Goal: Navigation & Orientation: Find specific page/section

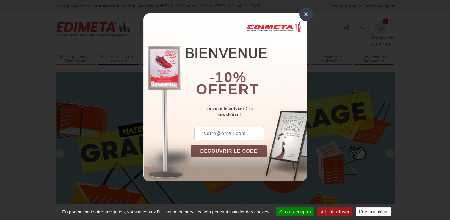
click at [305, 14] on div "×" at bounding box center [306, 14] width 14 height 14
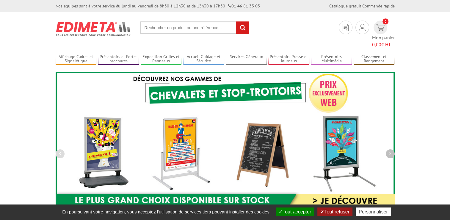
click at [393, 149] on button "button" at bounding box center [390, 153] width 9 height 9
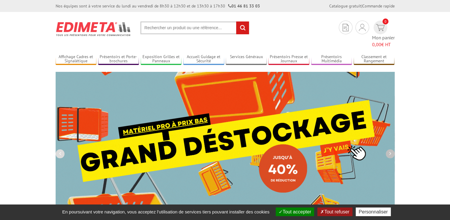
click at [393, 149] on button "button" at bounding box center [390, 153] width 9 height 9
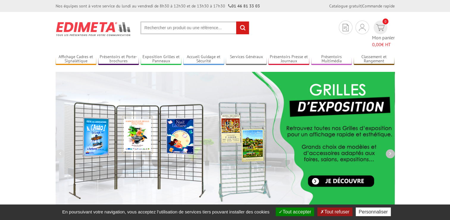
click at [393, 149] on button "button" at bounding box center [390, 153] width 9 height 9
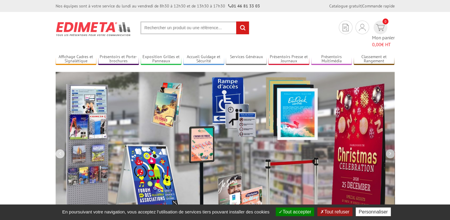
click at [393, 149] on button "button" at bounding box center [390, 153] width 9 height 9
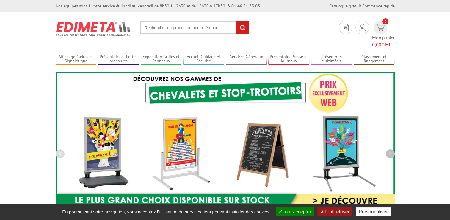
click at [393, 149] on button "button" at bounding box center [390, 153] width 9 height 9
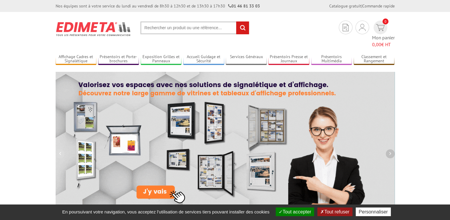
click at [393, 149] on button "button" at bounding box center [390, 153] width 9 height 9
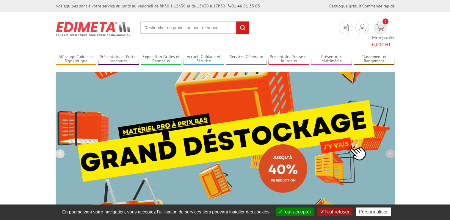
click at [393, 149] on button "button" at bounding box center [390, 153] width 9 height 9
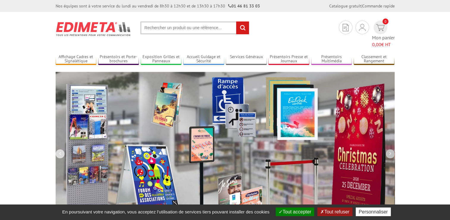
click at [393, 149] on button "button" at bounding box center [390, 153] width 9 height 9
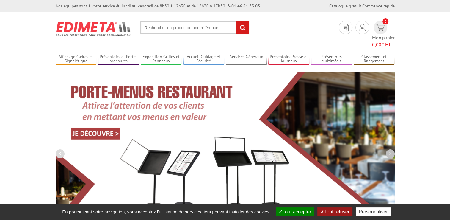
click at [393, 149] on button "button" at bounding box center [390, 153] width 9 height 9
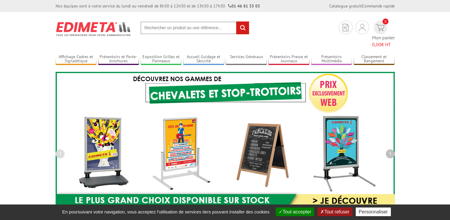
click at [393, 149] on button "button" at bounding box center [390, 153] width 9 height 9
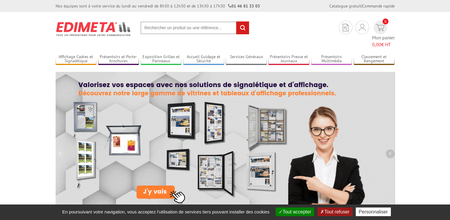
click at [393, 149] on button "button" at bounding box center [390, 153] width 9 height 9
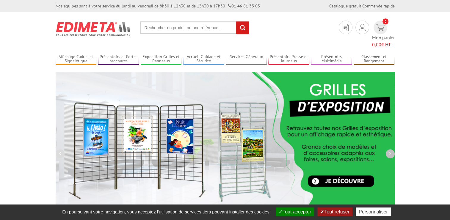
click at [393, 149] on button "button" at bounding box center [390, 153] width 9 height 9
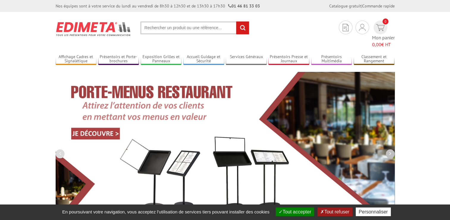
click at [393, 149] on button "button" at bounding box center [390, 153] width 9 height 9
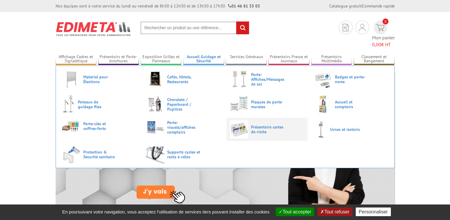
click at [261, 124] on span "Présentoirs cartes de visite" at bounding box center [269, 129] width 36 height 10
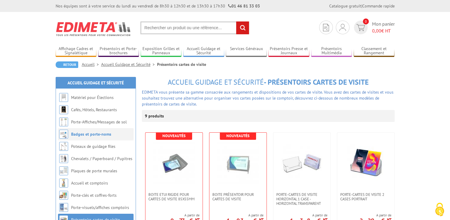
click at [93, 136] on link "Badges et porte-noms" at bounding box center [91, 133] width 40 height 5
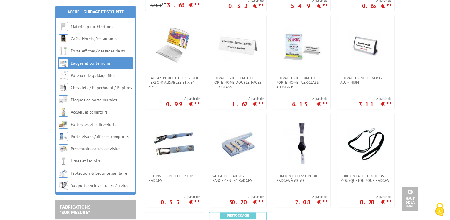
scroll to position [214, 0]
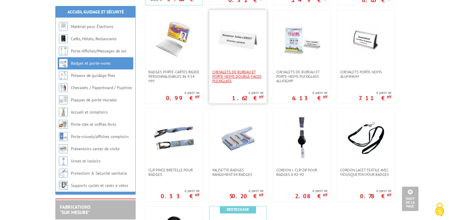
click at [240, 71] on span "Chevalets de bureau et porte-noms double-faces plexiglass" at bounding box center [238, 76] width 51 height 13
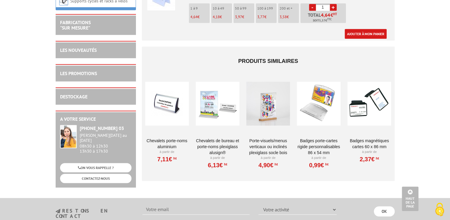
scroll to position [472, 0]
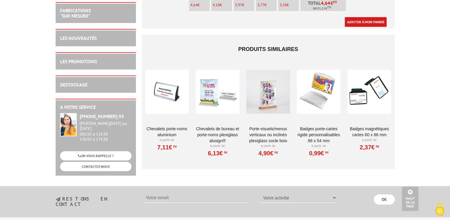
click at [365, 90] on div at bounding box center [370, 92] width 44 height 60
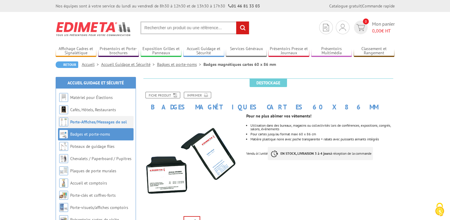
click at [117, 121] on link "Porte-Affiches/Messages de sol" at bounding box center [98, 121] width 57 height 5
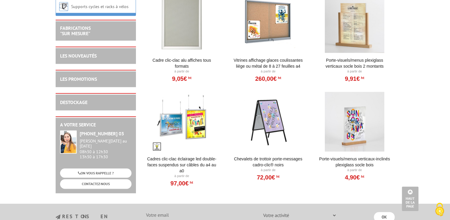
scroll to position [675, 0]
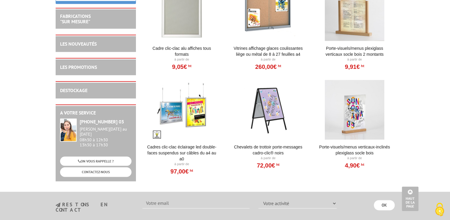
click at [102, 47] on div "LES NOUVEAUTÉS" at bounding box center [95, 43] width 71 height 7
click at [82, 47] on link "LES NOUVEAUTÉS" at bounding box center [78, 44] width 37 height 6
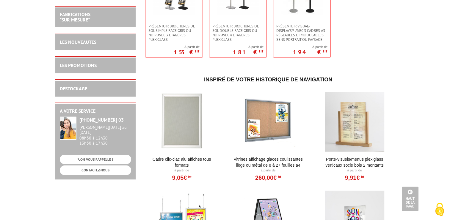
scroll to position [1605, 0]
